Goal: Find specific fact: Find specific fact

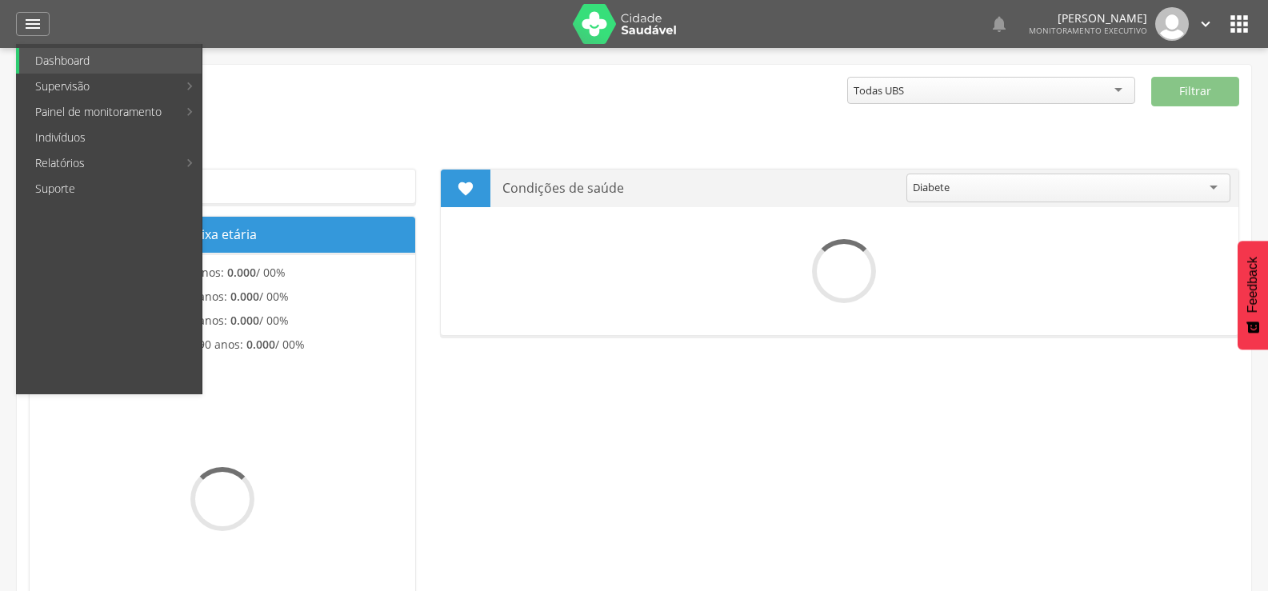
click at [66, 134] on link "Indivíduos" at bounding box center [110, 138] width 182 height 26
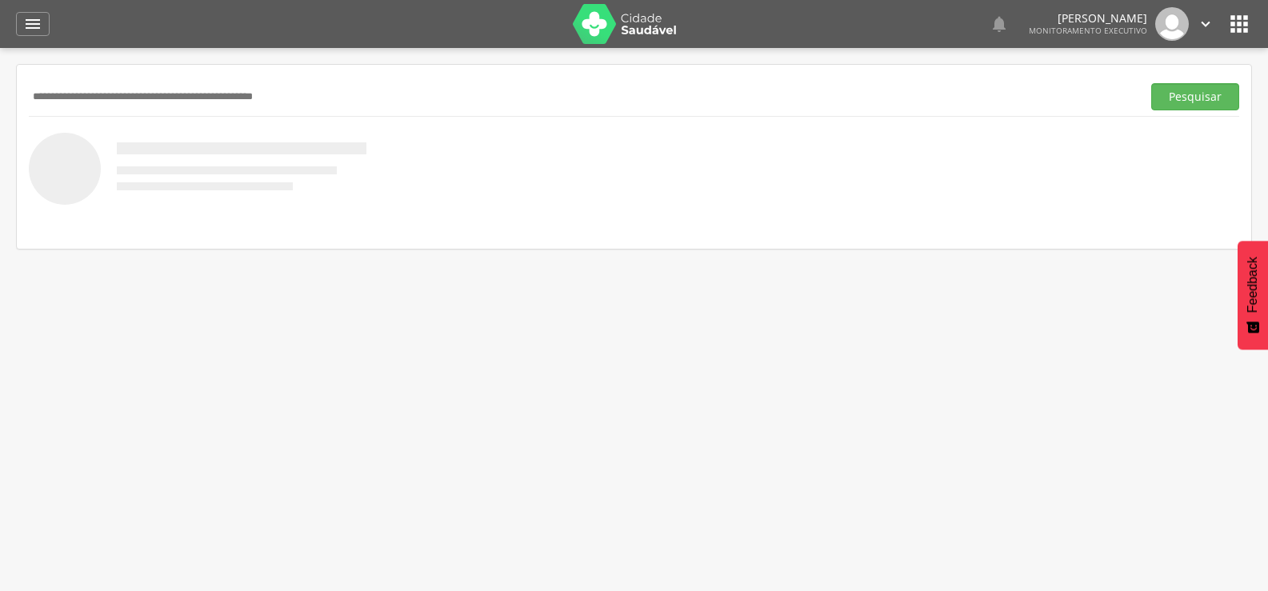
click at [221, 102] on input "text" at bounding box center [582, 96] width 1107 height 27
click at [1152, 83] on button "Pesquisar" at bounding box center [1196, 96] width 88 height 27
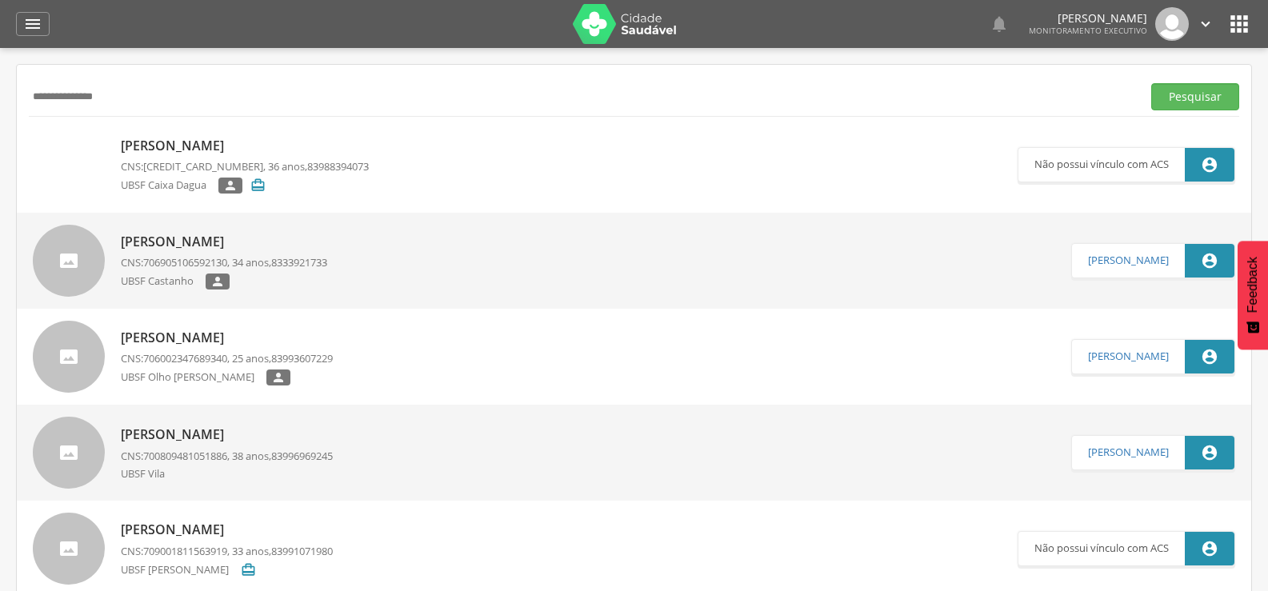
click at [161, 105] on input "**********" at bounding box center [582, 96] width 1107 height 27
type input "**********"
click at [1152, 83] on button "Pesquisar" at bounding box center [1196, 96] width 88 height 27
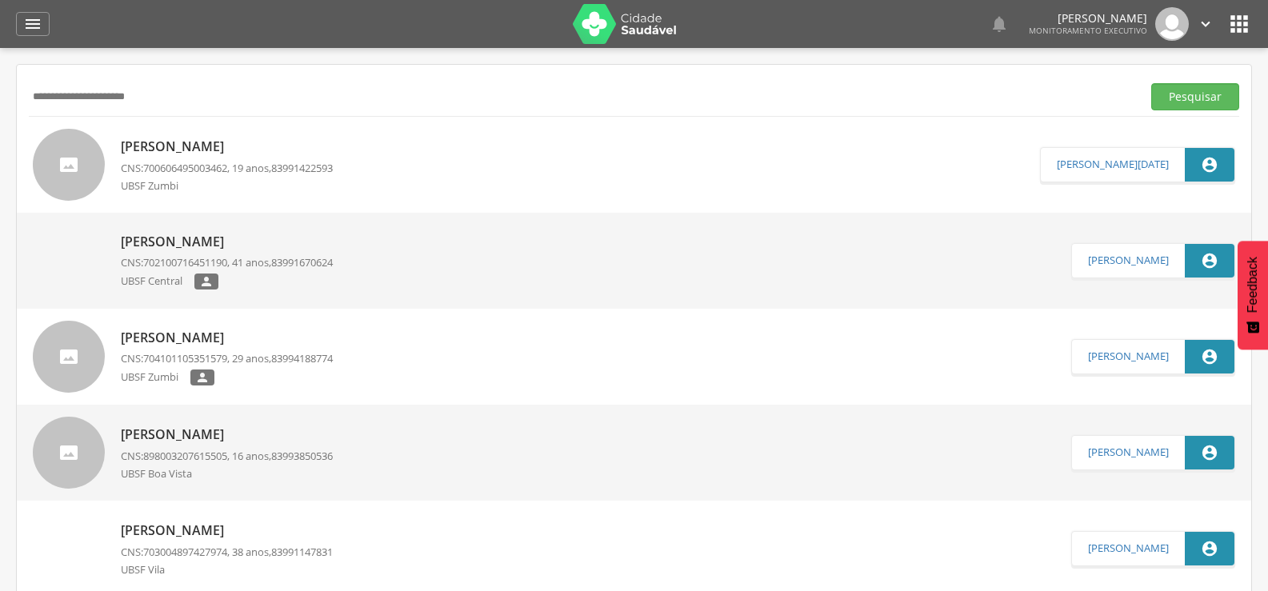
click at [317, 332] on p "[PERSON_NAME]" at bounding box center [227, 338] width 212 height 18
type input "**********"
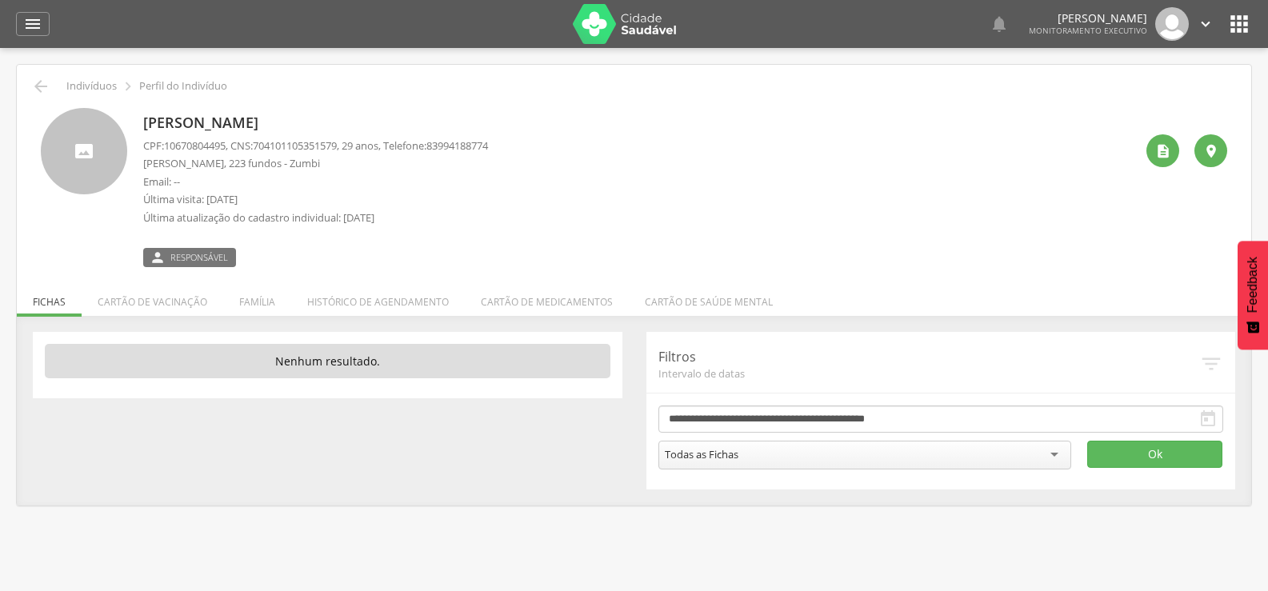
drag, startPoint x: 399, startPoint y: 118, endPoint x: 140, endPoint y: 115, distance: 259.3
click at [140, 115] on div "[PERSON_NAME] CPF: 10670804495 , CNS: [PHONE_NUMBER] , 29 anos, Telefone: 83994…" at bounding box center [634, 187] width 1187 height 159
copy p "[PERSON_NAME]"
click at [38, 88] on icon "" at bounding box center [40, 86] width 19 height 19
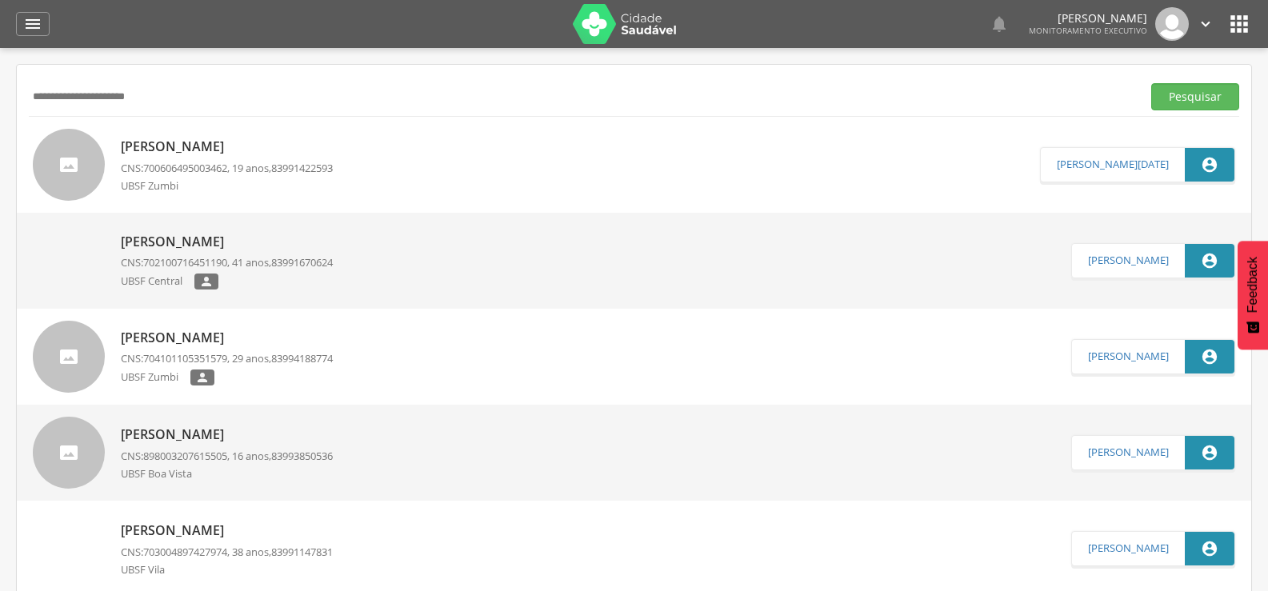
drag, startPoint x: 186, startPoint y: 86, endPoint x: 0, endPoint y: 93, distance: 186.6
click at [0, 93] on div " Supervisão  Distritos  Ubs Coordenador: - Queimadas / PB Intervalo de Tempo…" at bounding box center [634, 343] width 1268 height 591
type input "**********"
click at [1152, 83] on button "Pesquisar" at bounding box center [1196, 96] width 88 height 27
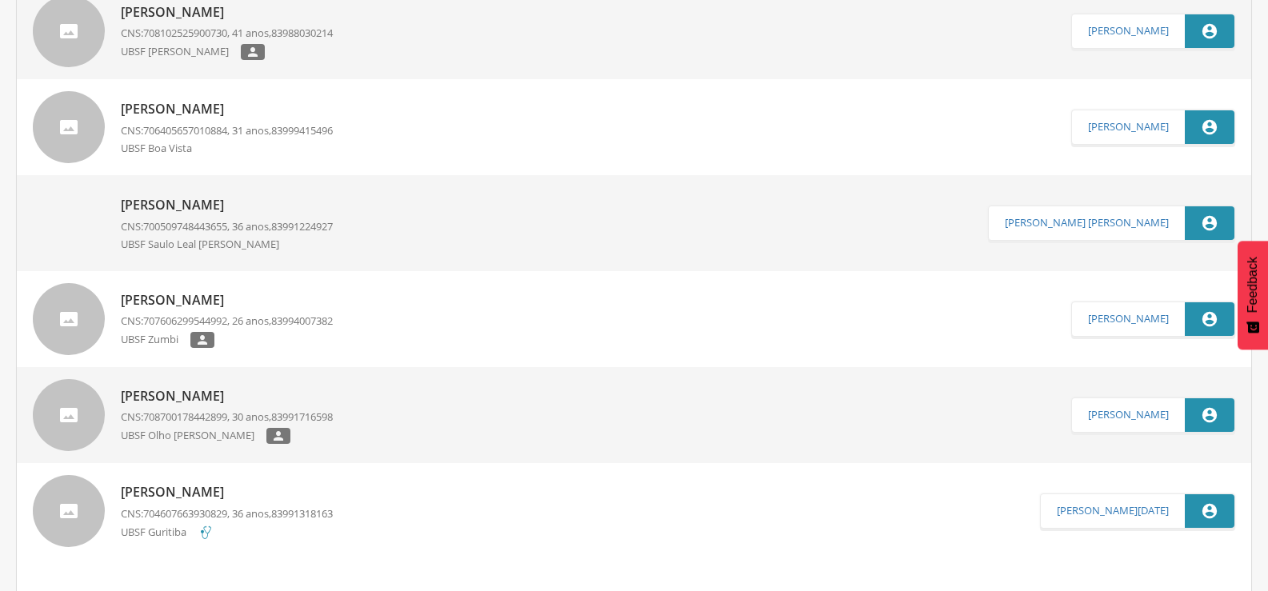
scroll to position [435, 0]
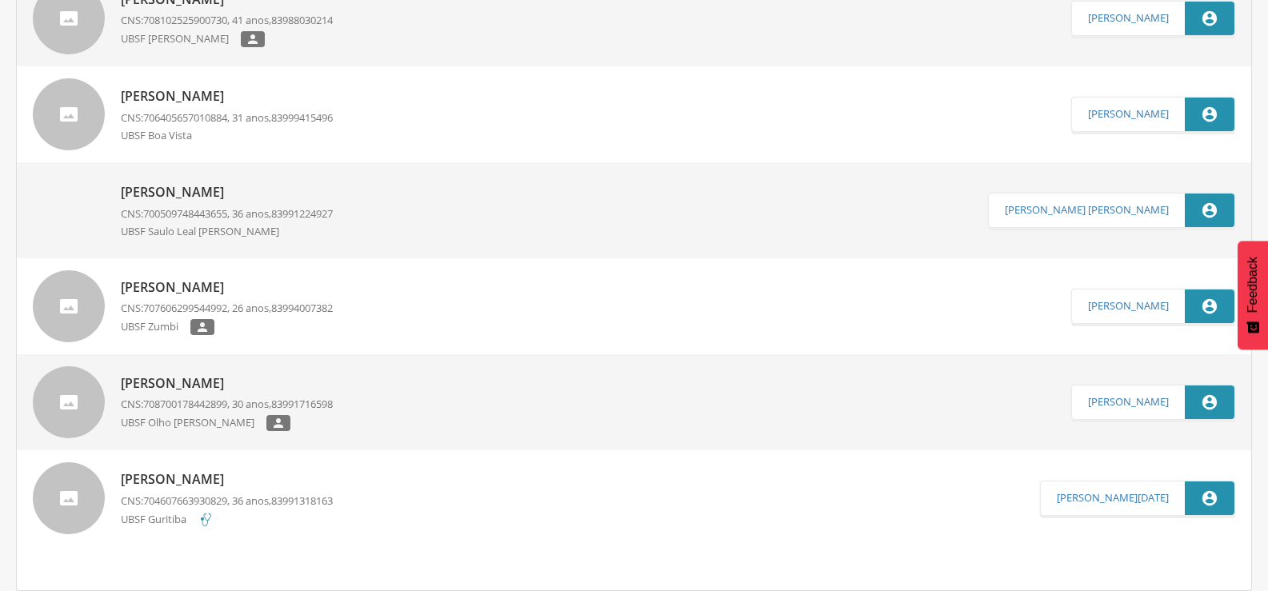
click at [270, 285] on p "[PERSON_NAME]" at bounding box center [227, 288] width 212 height 18
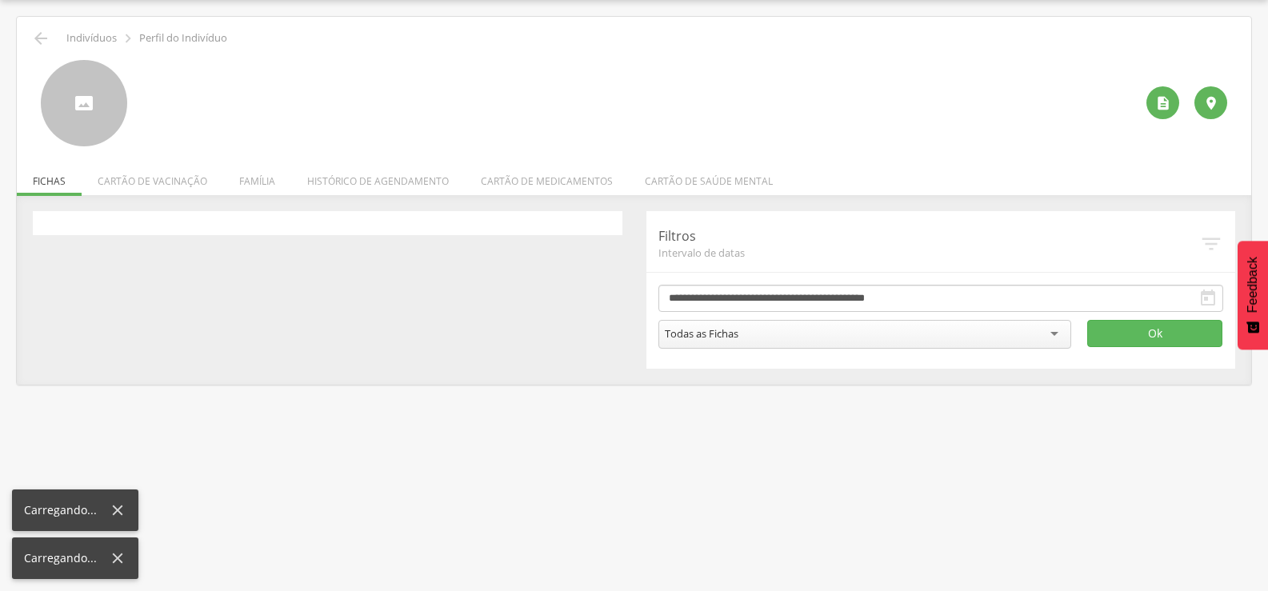
scroll to position [48, 0]
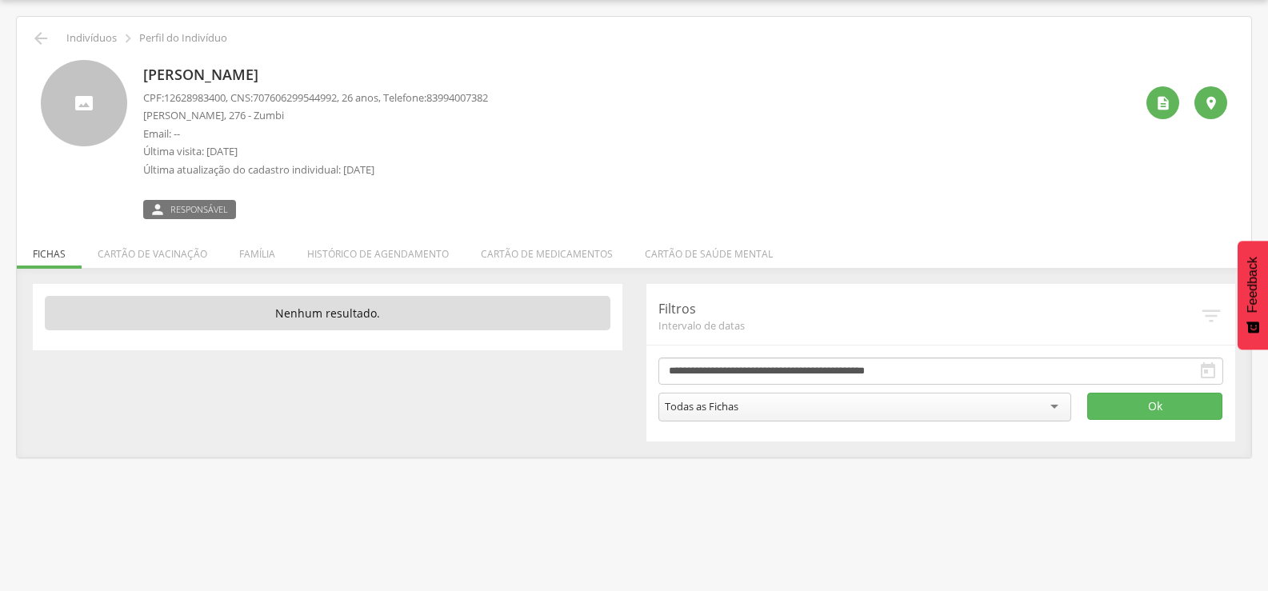
drag, startPoint x: 137, startPoint y: 69, endPoint x: 434, endPoint y: 74, distance: 297.0
click at [434, 74] on div "[PERSON_NAME] CPF: 12628983400 , CNS: [PHONE_NUMBER] , 26 anos, Telefone: 83994…" at bounding box center [634, 139] width 1187 height 159
copy p "[PERSON_NAME]"
click at [268, 253] on li "Família" at bounding box center [257, 250] width 68 height 38
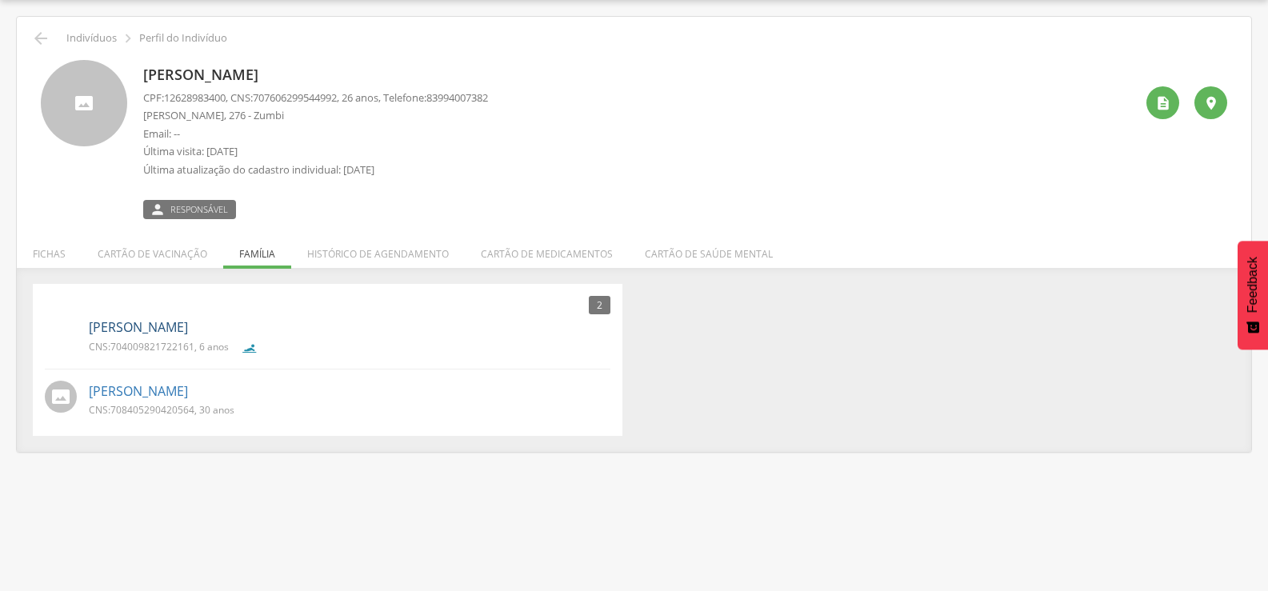
click at [180, 334] on link "[PERSON_NAME]" at bounding box center [138, 328] width 99 height 18
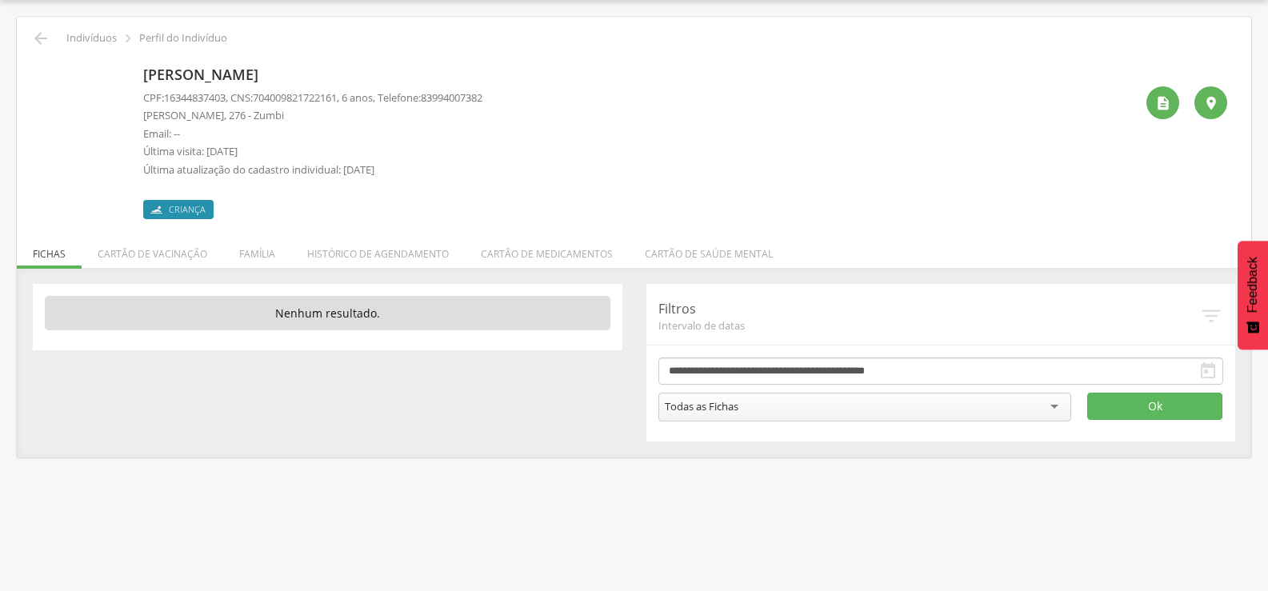
drag, startPoint x: 139, startPoint y: 70, endPoint x: 418, endPoint y: 69, distance: 278.5
click at [418, 69] on div "[PERSON_NAME] CPF: 16344837403 , CNS: [PHONE_NUMBER] , 6 anos, Telefone: 839940…" at bounding box center [634, 139] width 1187 height 159
copy p "[PERSON_NAME]"
click at [42, 42] on icon "" at bounding box center [40, 38] width 19 height 19
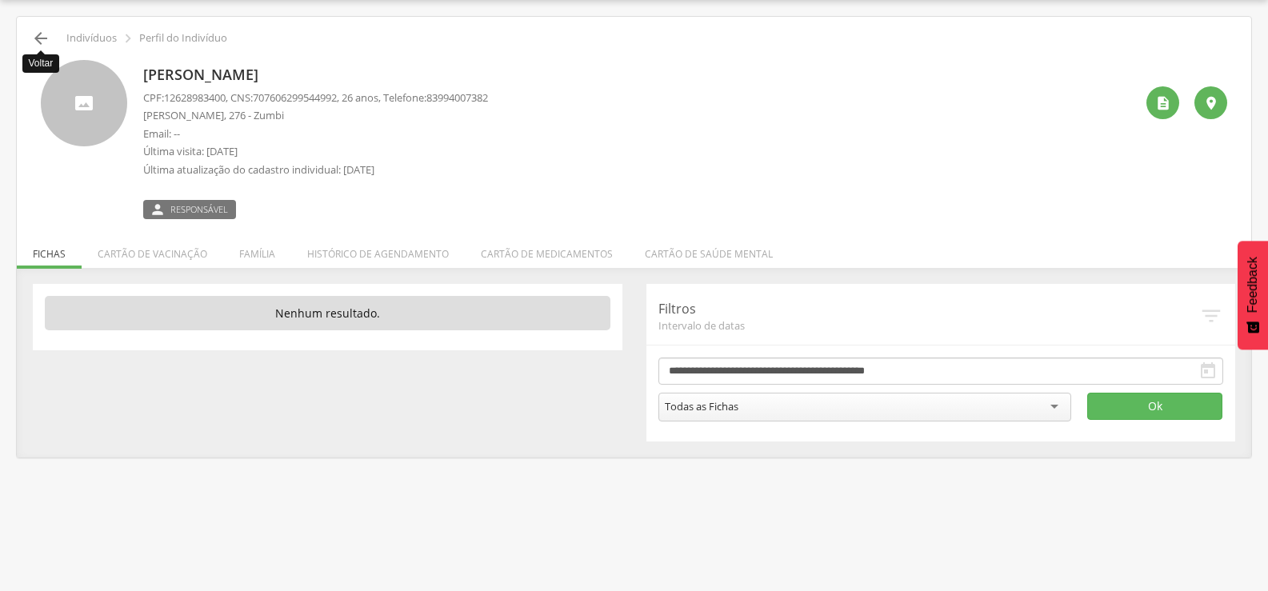
click at [42, 43] on icon "" at bounding box center [40, 38] width 19 height 19
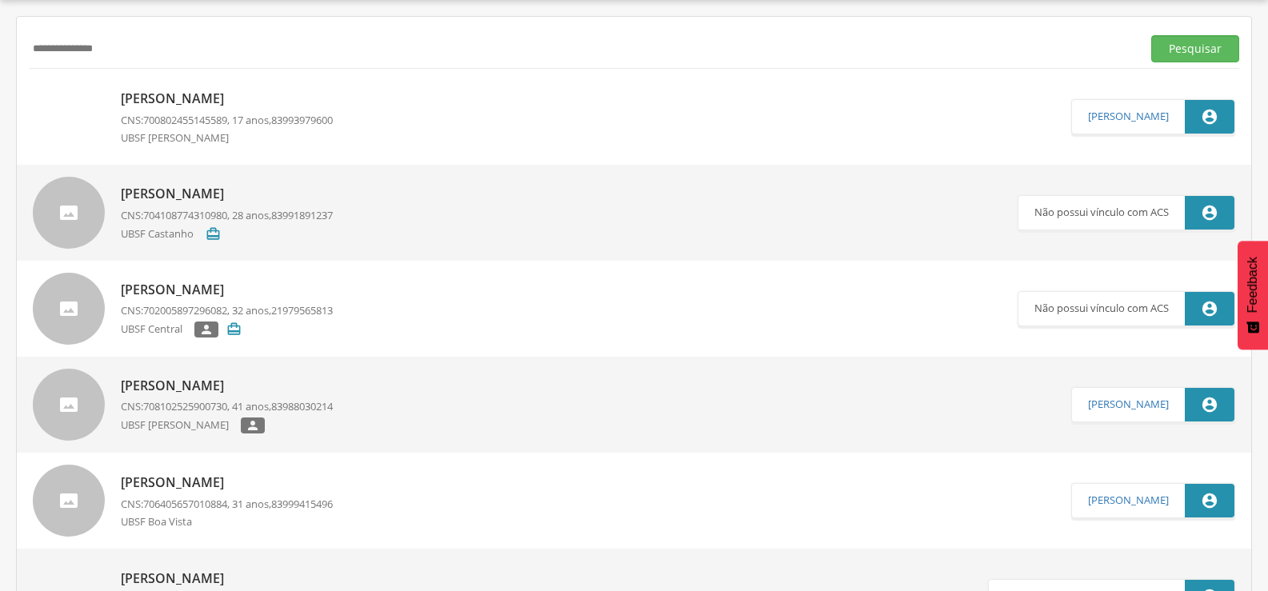
drag, startPoint x: 154, startPoint y: 54, endPoint x: 0, endPoint y: 50, distance: 154.5
click at [0, 50] on div " Supervisão  Distritos  Ubs Coordenador: - Queimadas / PB Intervalo de Tempo…" at bounding box center [634, 295] width 1268 height 591
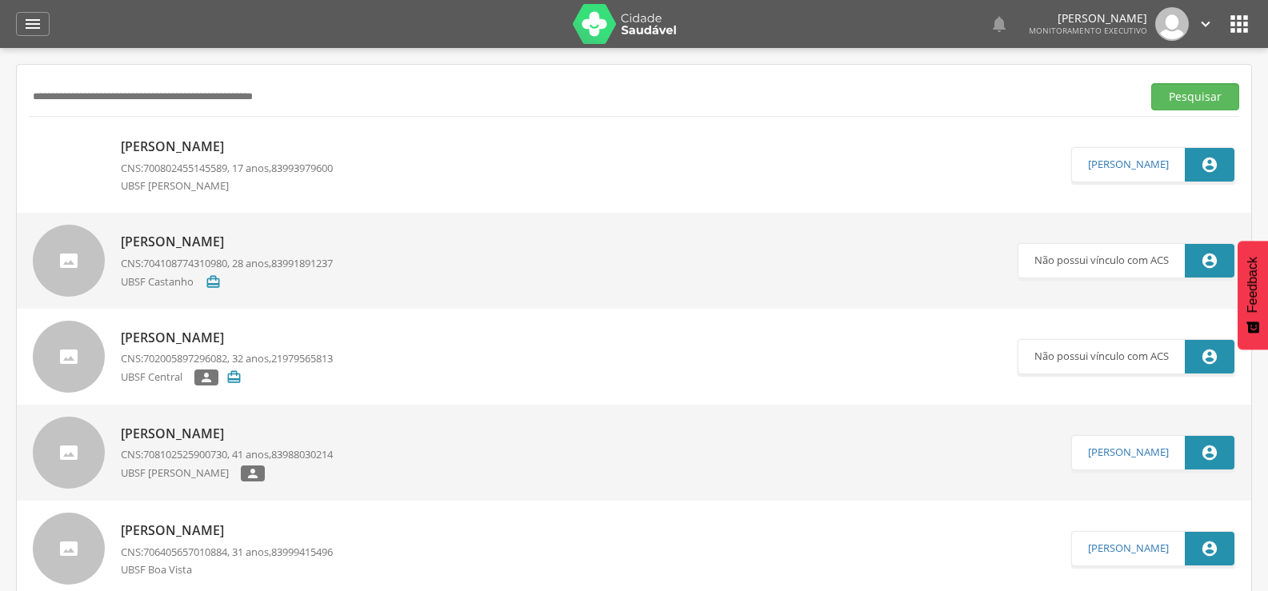
click at [230, 93] on input "text" at bounding box center [582, 96] width 1107 height 27
type input "**********"
click at [1152, 83] on button "Pesquisar" at bounding box center [1196, 96] width 88 height 27
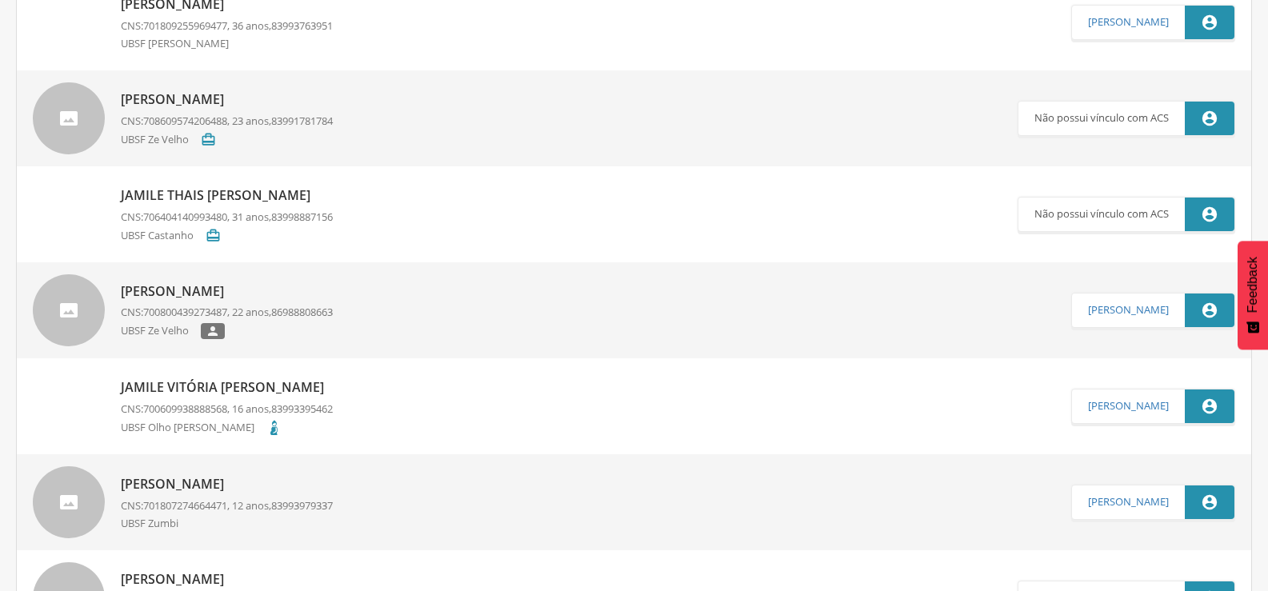
scroll to position [851, 0]
